Goal: Task Accomplishment & Management: Use online tool/utility

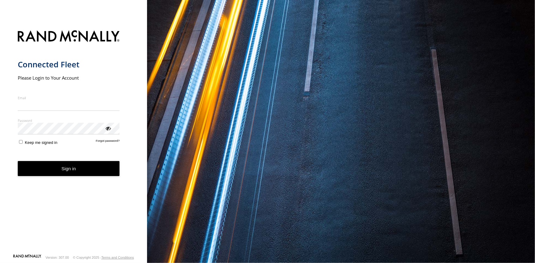
type input "**********"
click at [40, 175] on button "Sign in" at bounding box center [69, 168] width 102 height 15
